Goal: Check status

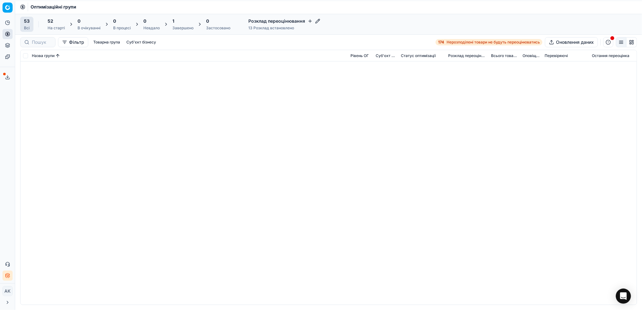
scroll to position [336, 0]
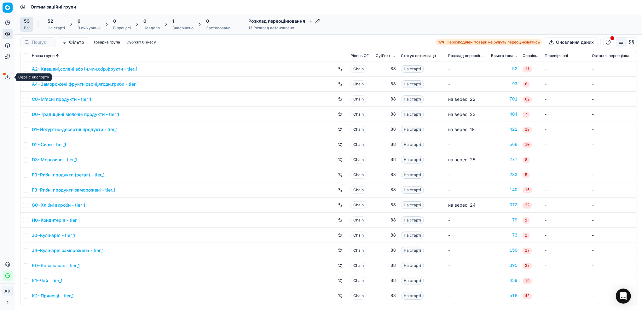
click at [9, 76] on icon at bounding box center [7, 77] width 5 height 5
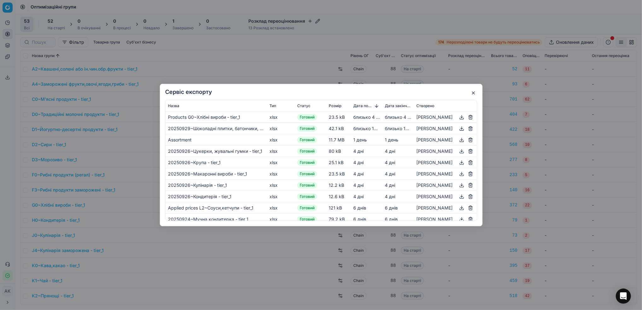
click at [473, 90] on button "button" at bounding box center [474, 93] width 8 height 8
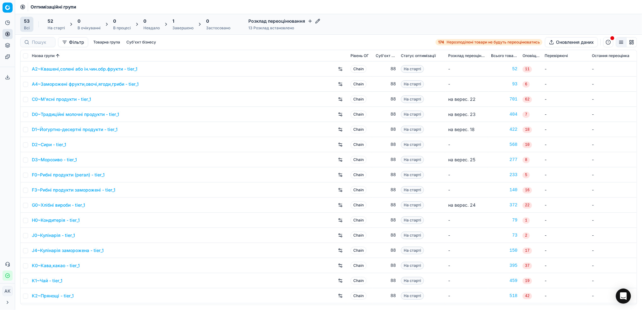
click at [182, 24] on div "1" at bounding box center [183, 21] width 21 height 6
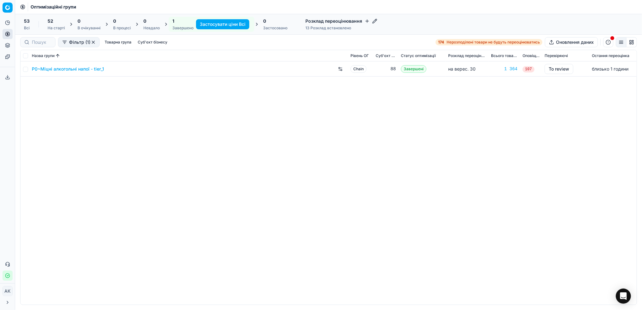
click at [32, 21] on div "53 Всі" at bounding box center [26, 24] width 13 height 15
